Goal: Navigation & Orientation: Find specific page/section

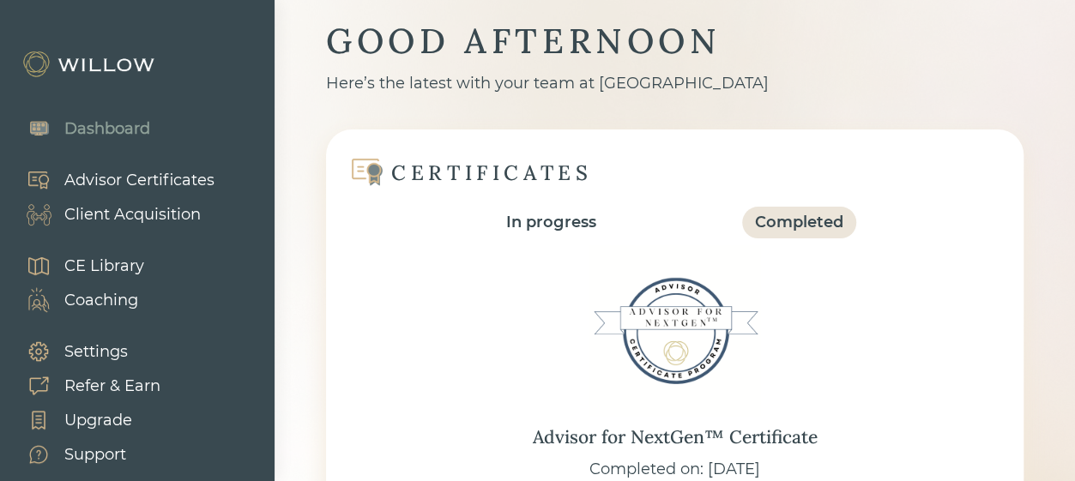
scroll to position [86, 0]
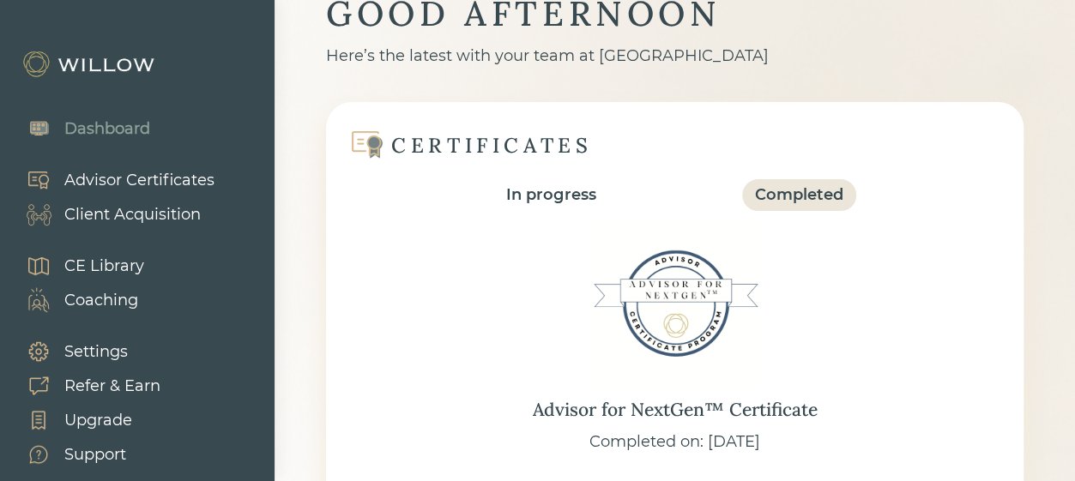
click at [172, 211] on div "Client Acquisition" at bounding box center [132, 214] width 136 height 23
